Goal: Check status: Check status

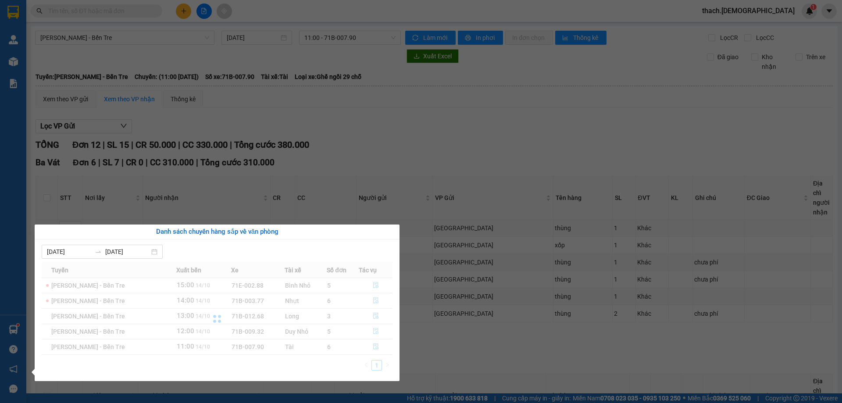
scroll to position [132, 0]
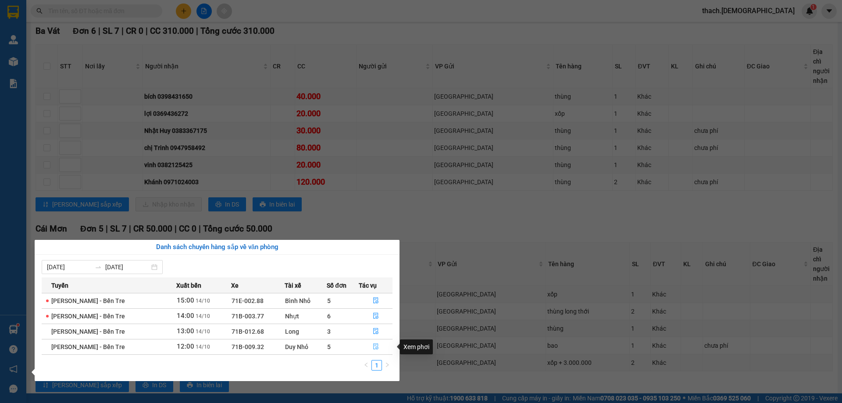
click at [371, 346] on button "button" at bounding box center [375, 347] width 33 height 14
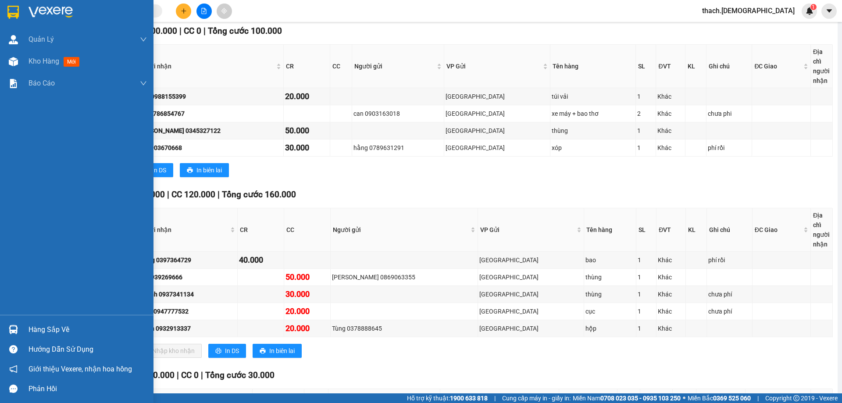
click at [11, 327] on img at bounding box center [13, 329] width 9 height 9
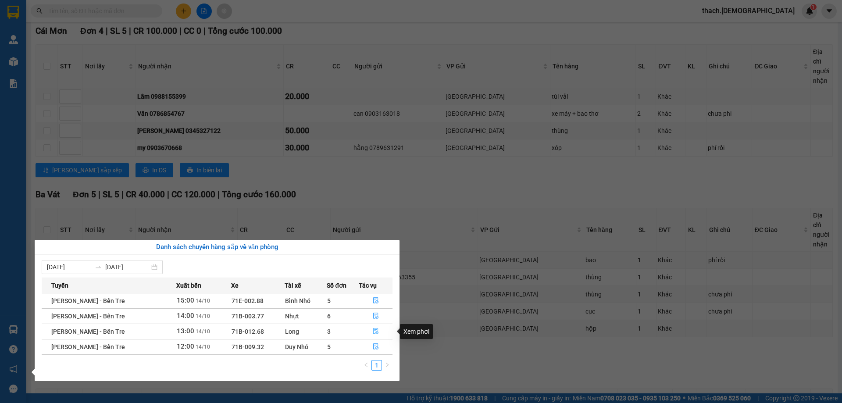
click at [373, 329] on icon "file-done" at bounding box center [375, 332] width 5 height 6
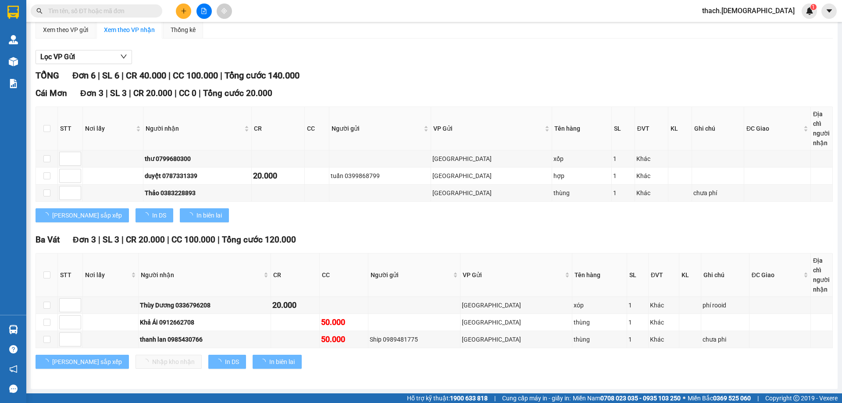
scroll to position [69, 0]
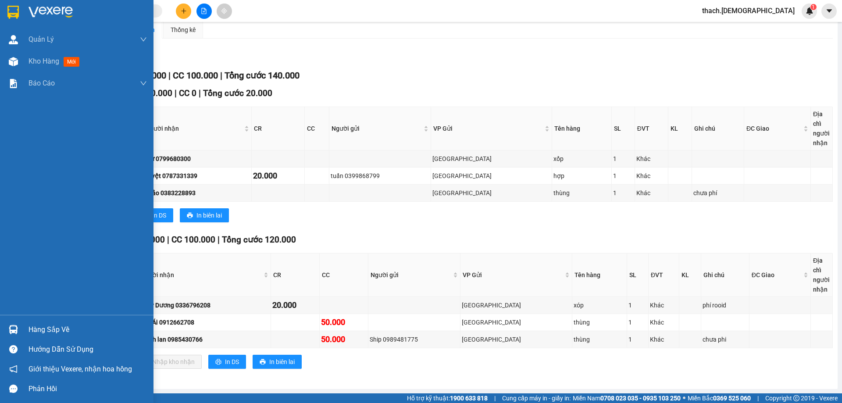
click at [45, 325] on div "Hàng sắp về" at bounding box center [88, 329] width 118 height 13
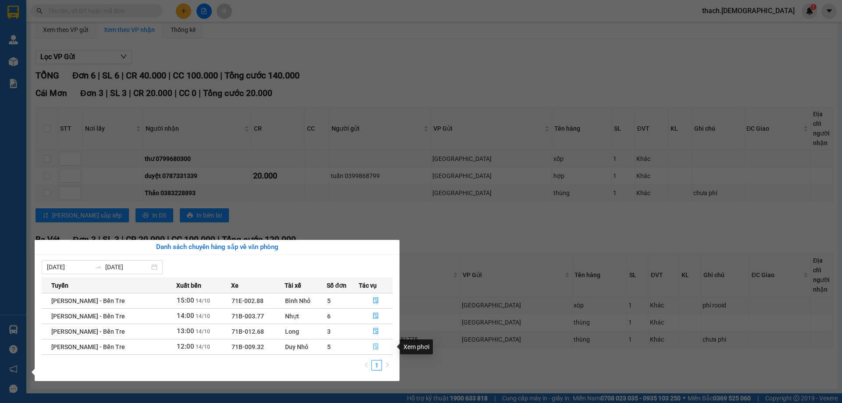
click at [376, 344] on icon "file-done" at bounding box center [375, 347] width 5 height 6
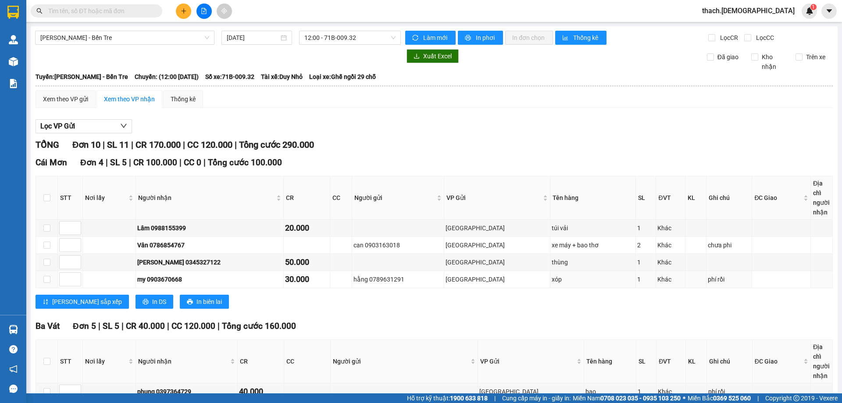
scroll to position [219, 0]
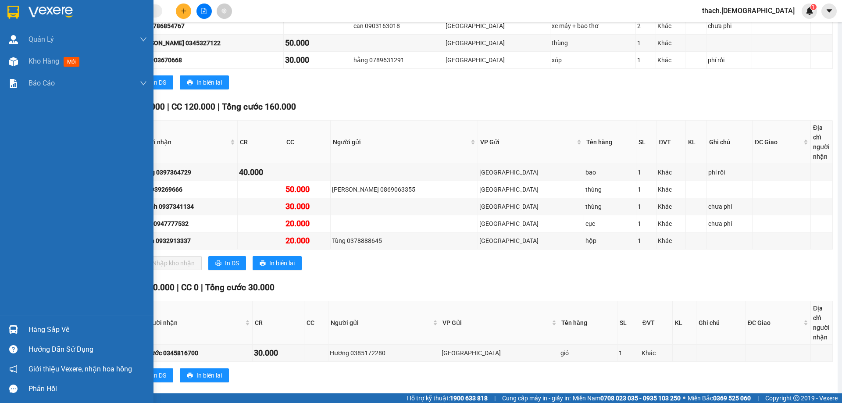
click at [55, 333] on div "Hàng sắp về" at bounding box center [88, 329] width 118 height 13
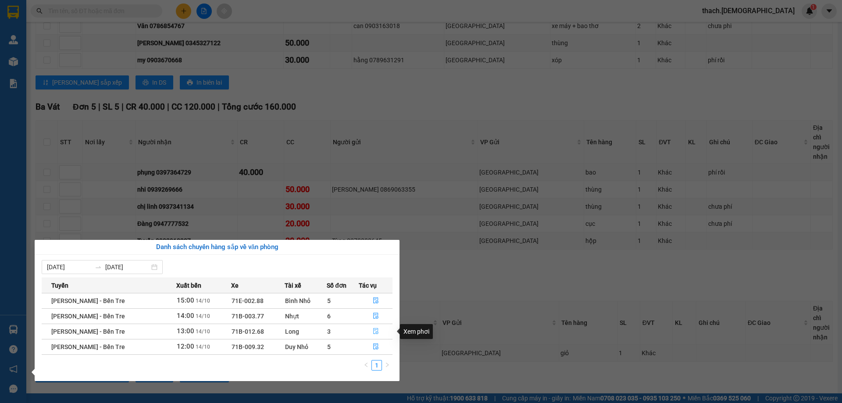
click at [373, 333] on icon "file-done" at bounding box center [375, 332] width 5 height 6
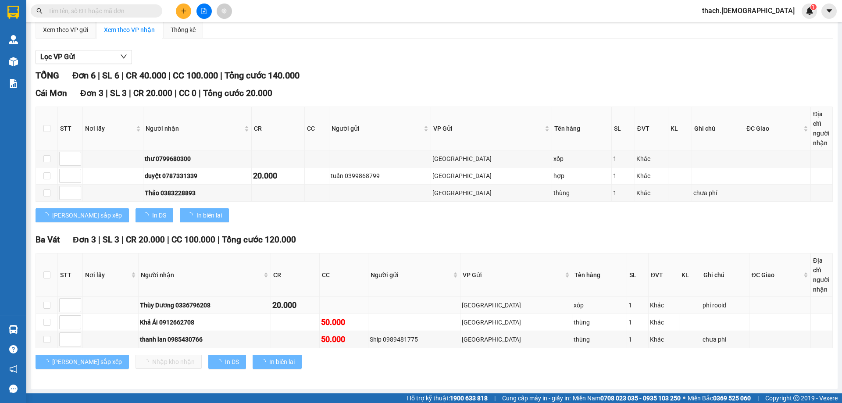
scroll to position [69, 0]
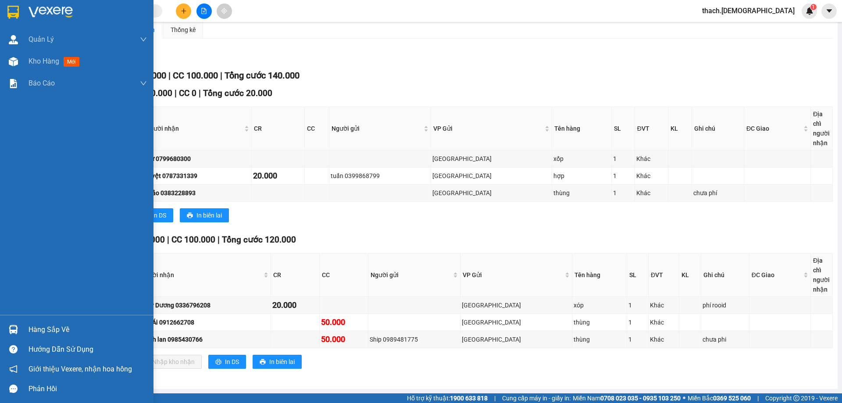
click at [43, 330] on div "Hàng sắp về" at bounding box center [88, 329] width 118 height 13
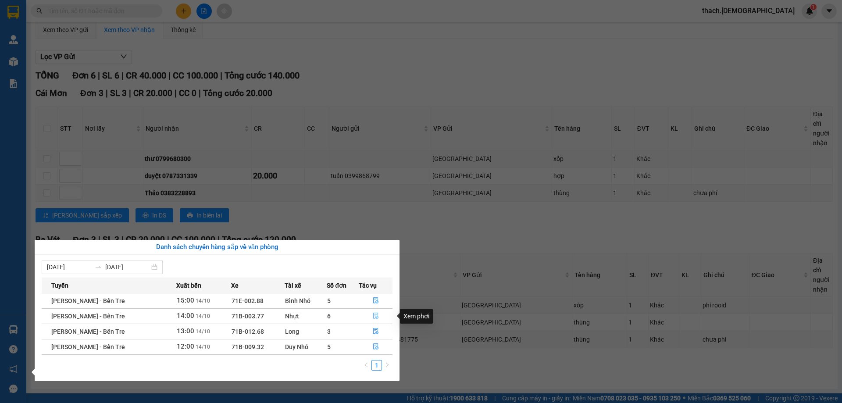
click at [373, 316] on icon "file-done" at bounding box center [376, 316] width 6 height 6
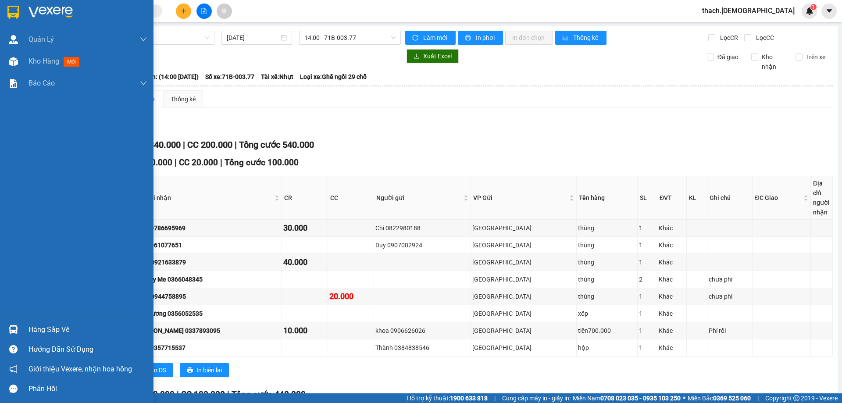
click at [44, 330] on div "Hàng sắp về" at bounding box center [88, 329] width 118 height 13
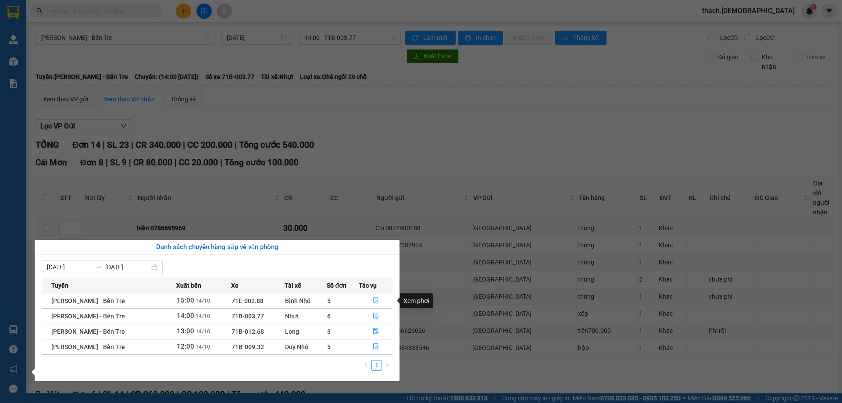
click at [373, 300] on icon "file-done" at bounding box center [376, 300] width 6 height 6
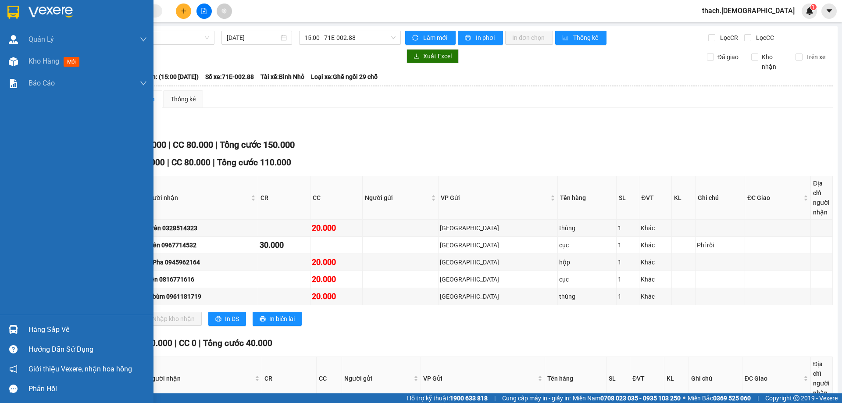
click at [46, 329] on div "Hàng sắp về" at bounding box center [88, 329] width 118 height 13
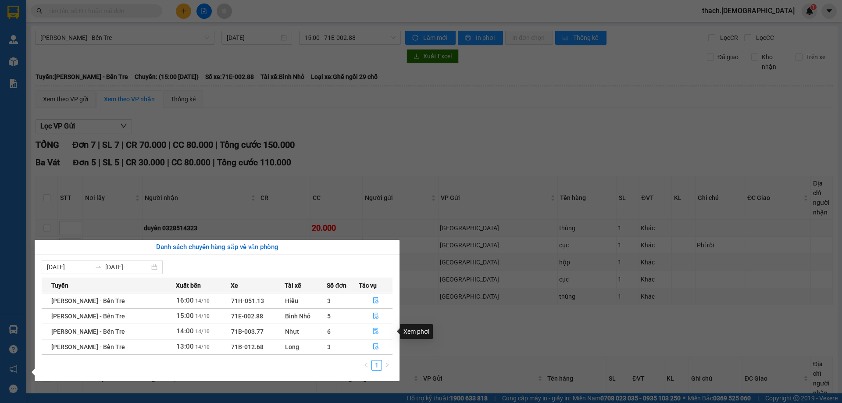
click at [372, 330] on button "button" at bounding box center [375, 332] width 33 height 14
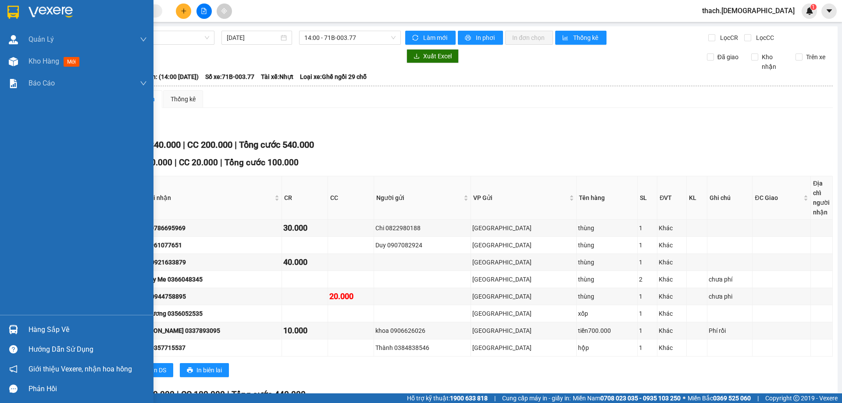
click at [41, 332] on div "Hàng sắp về" at bounding box center [88, 329] width 118 height 13
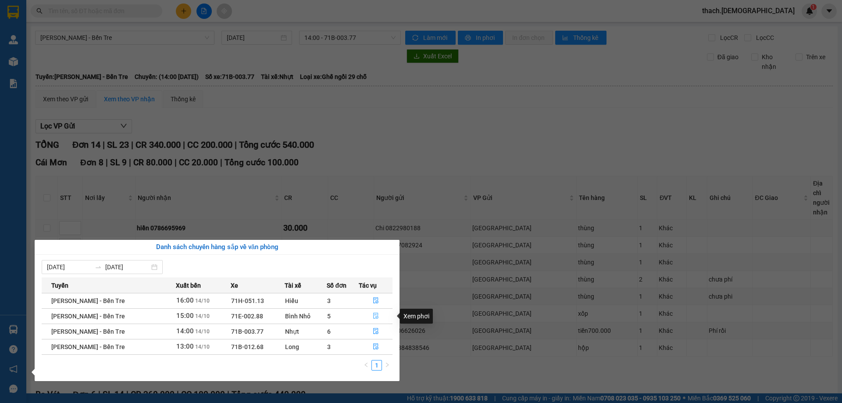
click at [373, 316] on icon "file-done" at bounding box center [376, 316] width 6 height 6
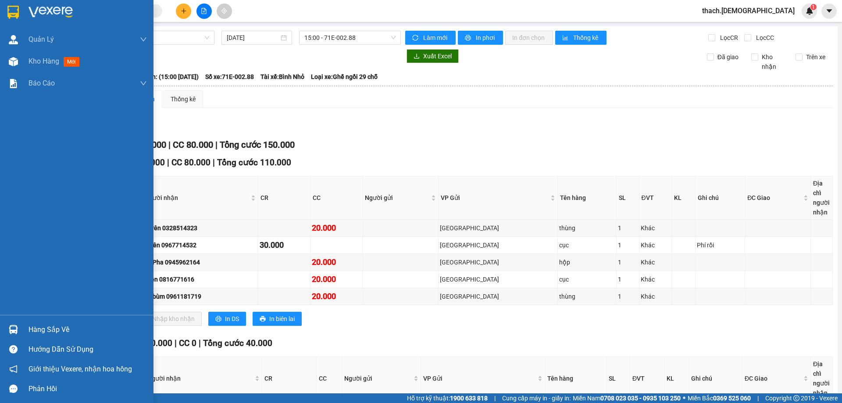
click at [29, 329] on div "Hàng sắp về" at bounding box center [88, 329] width 118 height 13
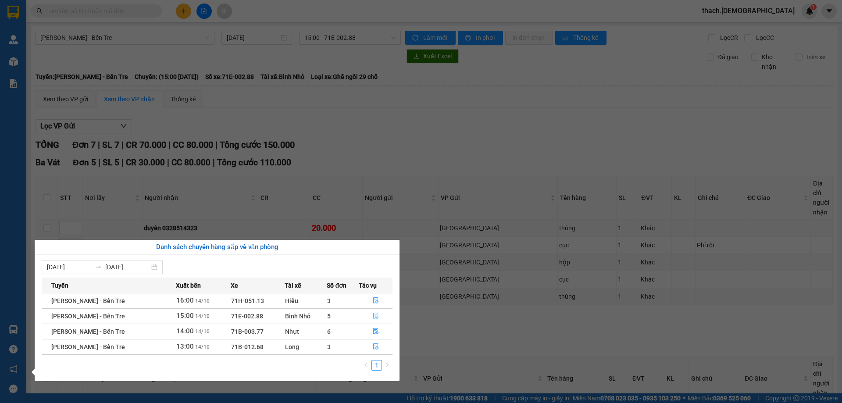
click at [373, 316] on icon "file-done" at bounding box center [375, 316] width 5 height 6
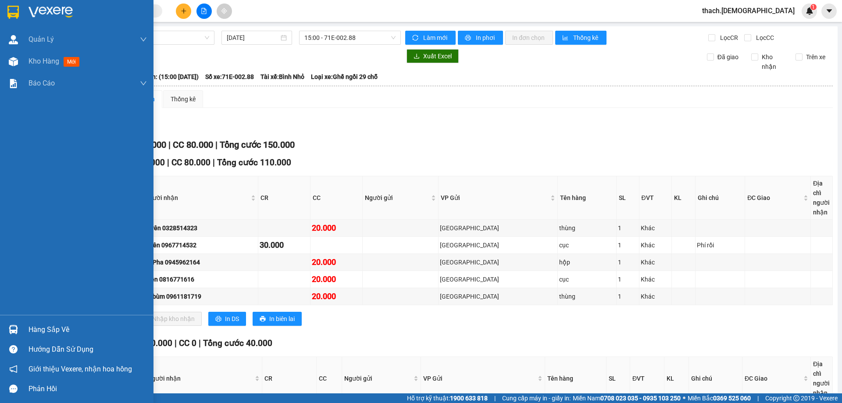
click at [43, 331] on div "Hàng sắp về" at bounding box center [88, 329] width 118 height 13
